Goal: Task Accomplishment & Management: Use online tool/utility

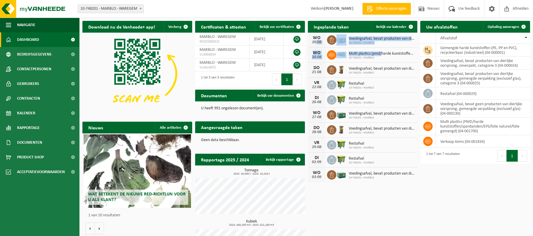
drag, startPoint x: 382, startPoint y: 56, endPoint x: 313, endPoint y: 41, distance: 70.7
click at [313, 41] on div "WO 20-08 Voedingsafval, bevat producten van dierlijke oorsprong, gemengde verpa…" at bounding box center [363, 108] width 110 height 150
click at [313, 56] on div "20-08" at bounding box center [317, 57] width 12 height 4
drag, startPoint x: 320, startPoint y: 62, endPoint x: 359, endPoint y: 53, distance: 40.2
click at [359, 53] on span "Multi plastics (pmd/harde kunststoffen/spanbanden/eps/folie naturel/folie gemen…" at bounding box center [382, 54] width 66 height 5
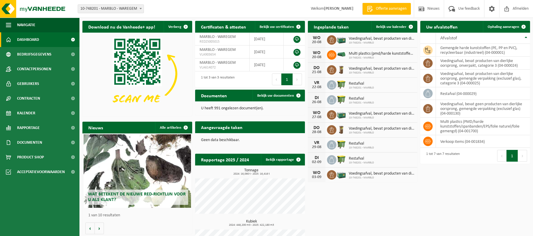
click at [383, 7] on span "Offerte aanvragen" at bounding box center [391, 9] width 34 height 6
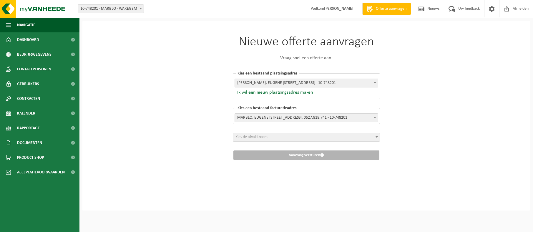
click at [257, 138] on span "Kies de afvalstroom" at bounding box center [251, 137] width 32 height 4
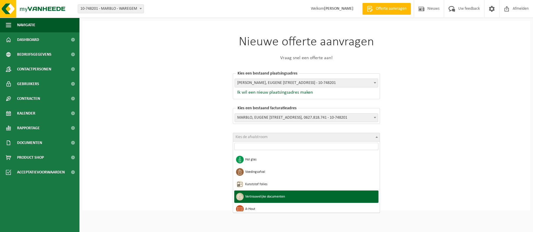
scroll to position [29, 0]
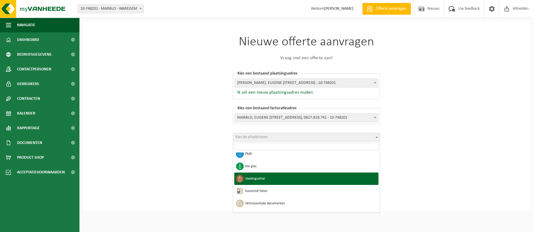
select select "10"
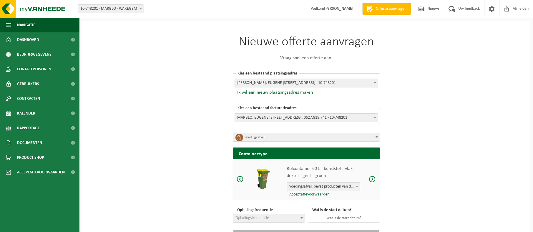
scroll to position [28, 0]
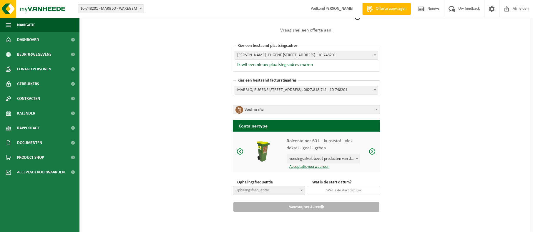
click at [240, 151] on span at bounding box center [240, 151] width 7 height 7
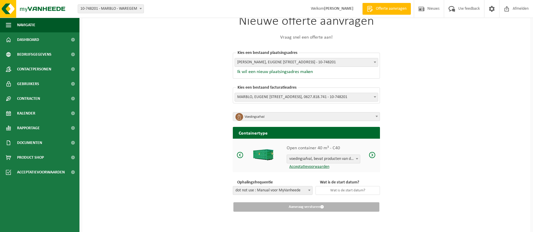
click at [239, 156] on span at bounding box center [240, 154] width 7 height 7
click at [239, 157] on span at bounding box center [240, 154] width 7 height 7
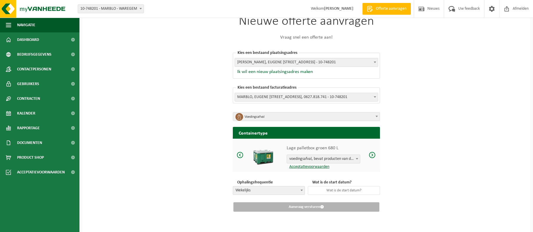
click at [239, 157] on span at bounding box center [240, 154] width 7 height 7
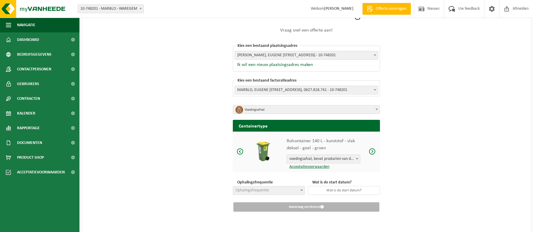
click at [239, 157] on div "Rolcontainer 140 L - kunststof - vlak deksel - geel - groen voedingsafval, beva…" at bounding box center [306, 152] width 147 height 40
click at [374, 152] on span at bounding box center [372, 151] width 7 height 7
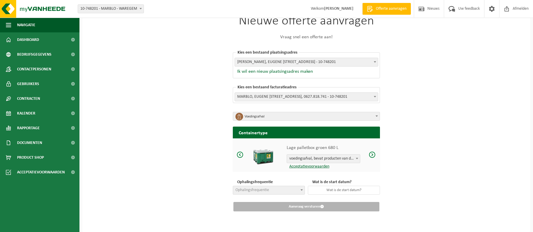
scroll to position [21, 0]
click at [336, 159] on span "voedingsafval, bevat producten van dierlijke oorsprong, onverpakt, categorie 3" at bounding box center [323, 159] width 73 height 8
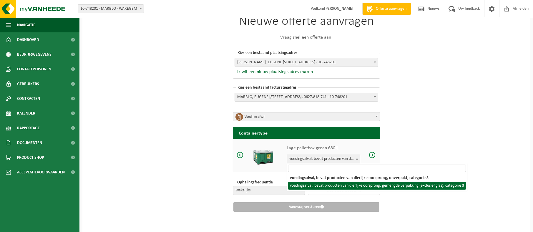
select select "25"
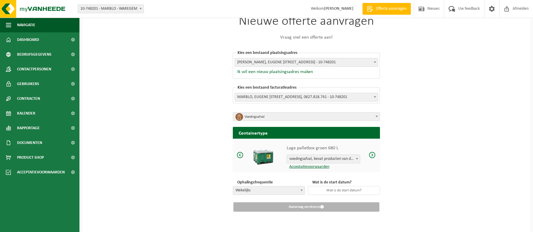
click at [337, 157] on span "voedingsafval, bevat producten van dierlijke oorsprong, gemengde verpakking (ex…" at bounding box center [323, 159] width 73 height 8
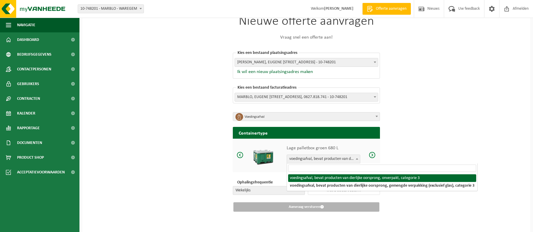
click at [477, 148] on div "Nieuwe offerte aanvragen Vraag snel een offerte aan! [GEOGRAPHIC_DATA] een best…" at bounding box center [306, 116] width 448 height 232
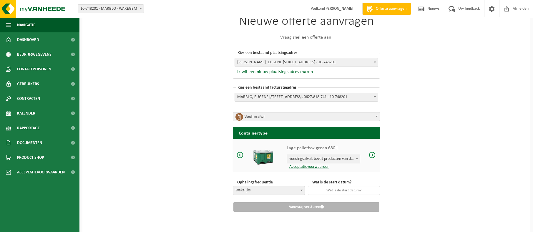
click at [322, 160] on span "voedingsafval, bevat producten van dierlijke oorsprong, gemengde verpakking (ex…" at bounding box center [323, 159] width 73 height 8
click at [323, 160] on span "voedingsafval, bevat producten van dierlijke oorsprong, gemengde verpakking (ex…" at bounding box center [323, 159] width 73 height 8
click at [286, 192] on span "Wekelijks" at bounding box center [269, 190] width 72 height 8
click at [331, 189] on input "text" at bounding box center [344, 190] width 72 height 9
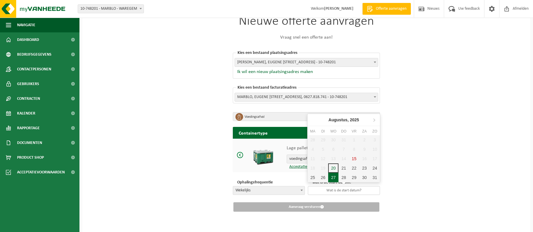
click at [334, 179] on div "27" at bounding box center [333, 177] width 10 height 9
type input "[DATE]"
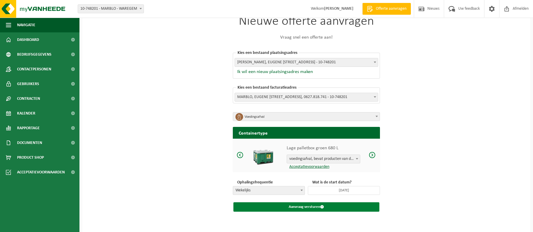
click at [318, 208] on button "Aanvraag versturen" at bounding box center [306, 206] width 146 height 9
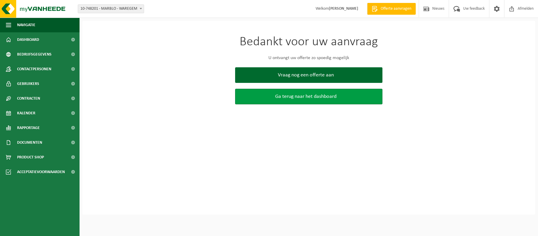
click at [302, 97] on span "Ga terug naar het dashboard" at bounding box center [305, 97] width 61 height 6
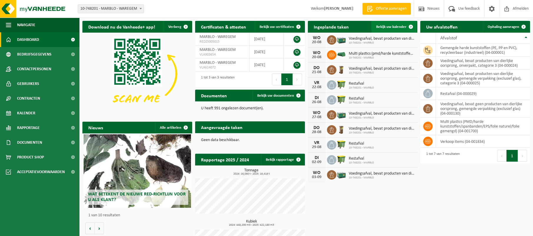
click at [382, 26] on span "Bekijk uw kalender" at bounding box center [391, 27] width 30 height 4
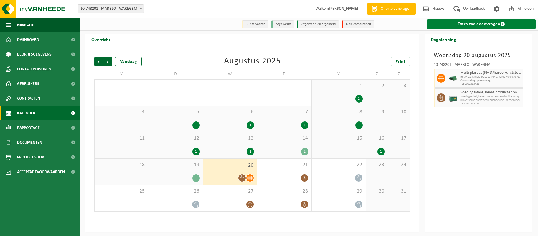
click at [461, 22] on link "Extra taak aanvragen" at bounding box center [481, 23] width 109 height 9
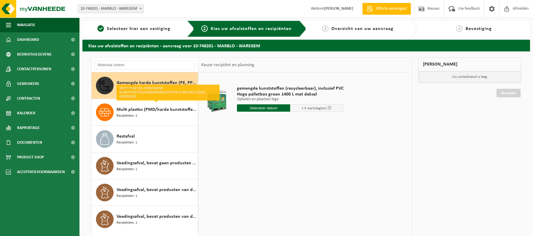
click at [321, 145] on div "gemengde kunststoffen (recycleerbaar), inclusief PVC Hoge palletbox groen 1400 …" at bounding box center [305, 160] width 214 height 177
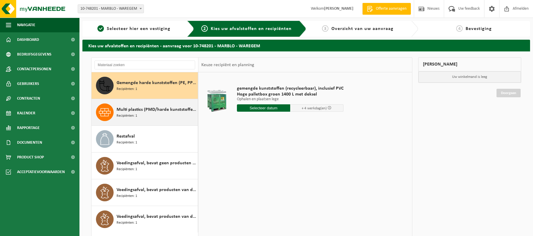
click at [127, 115] on span "Recipiënten: 1" at bounding box center [127, 116] width 21 height 6
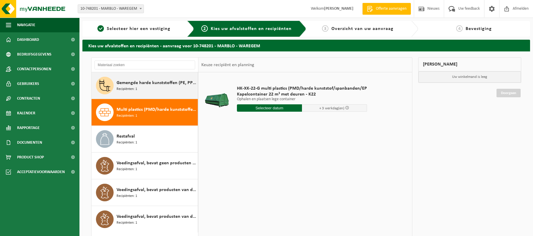
click at [136, 90] on span "Recipiënten: 1" at bounding box center [127, 90] width 21 height 6
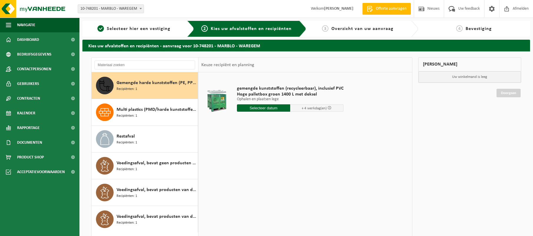
click at [258, 107] on input "text" at bounding box center [263, 107] width 53 height 7
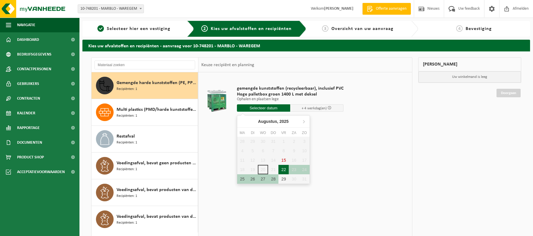
click at [283, 170] on div "22" at bounding box center [283, 169] width 10 height 9
type input "Van 2025-08-22"
